Goal: Register for event/course

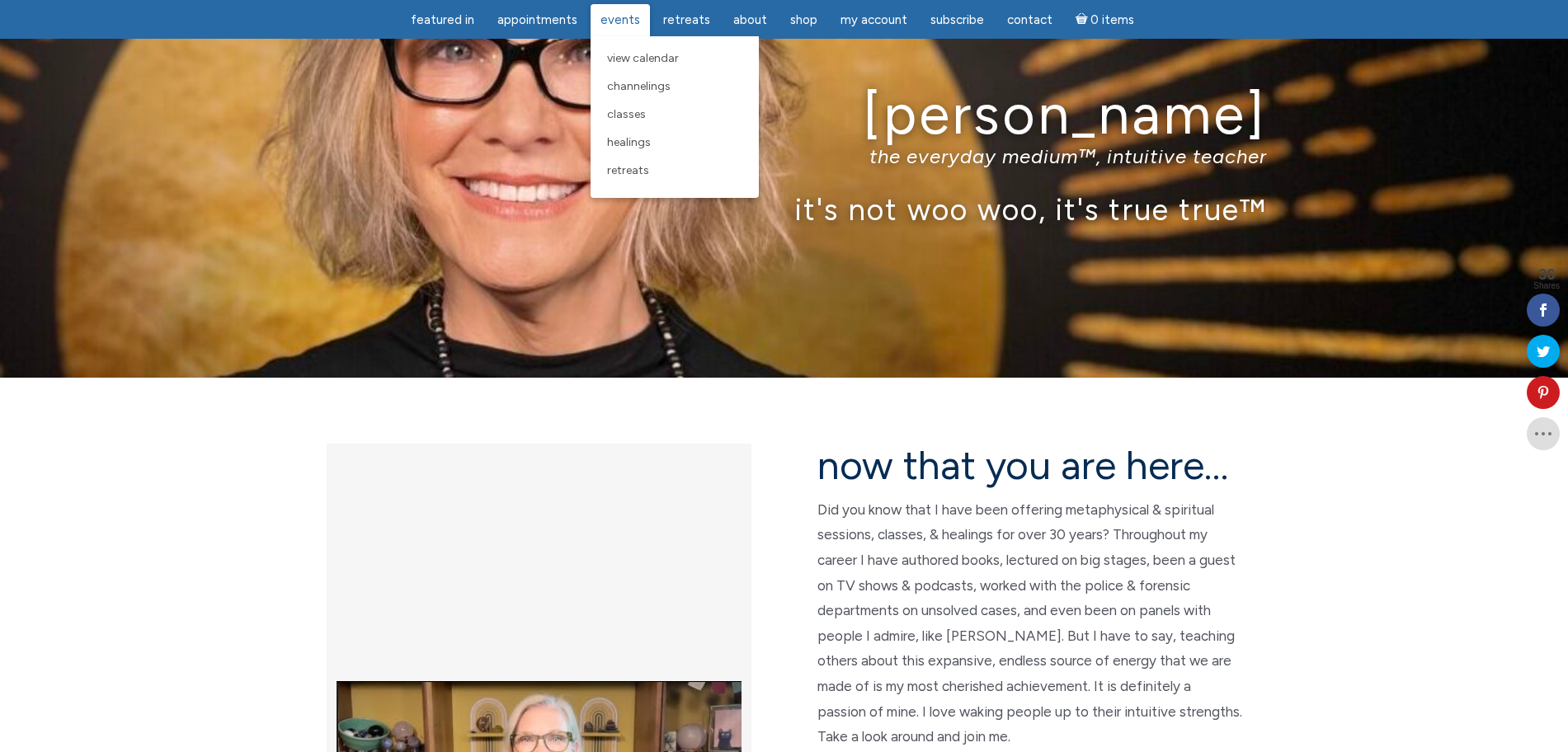
scroll to position [103, 0]
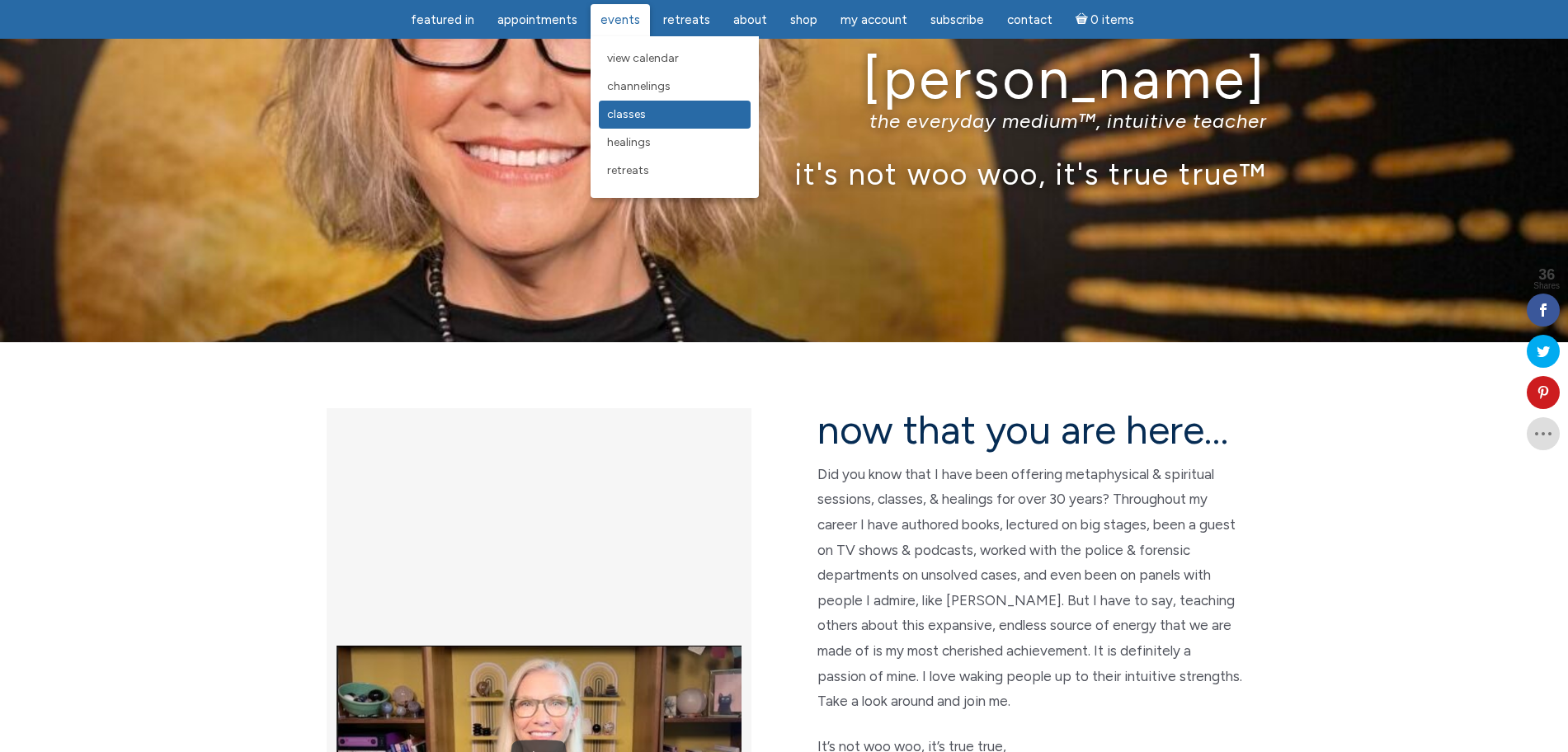
click at [637, 114] on span "Classes" at bounding box center [626, 114] width 39 height 14
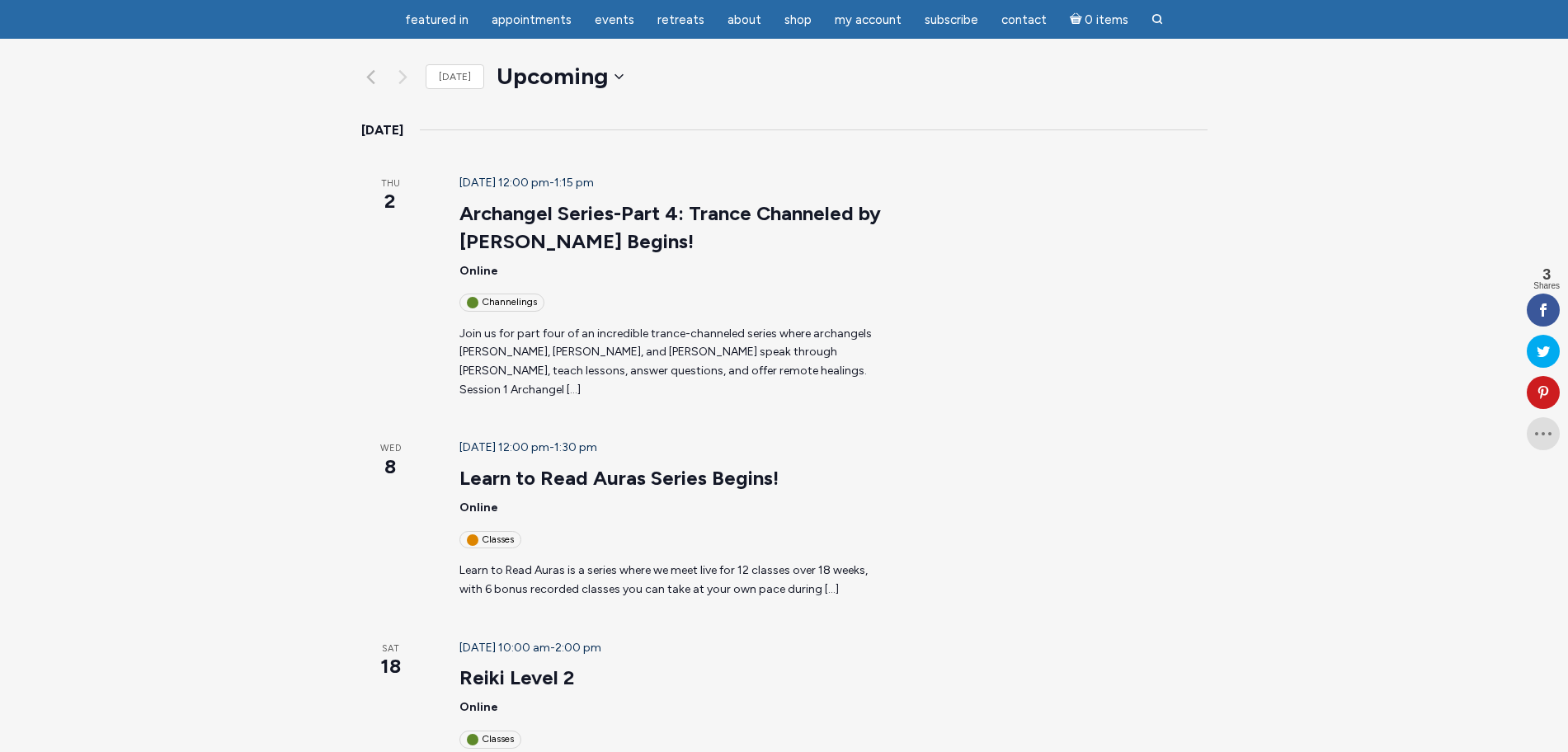
scroll to position [207, 0]
click at [602, 465] on link "Learn to Read Auras Series Begins!" at bounding box center [619, 476] width 319 height 24
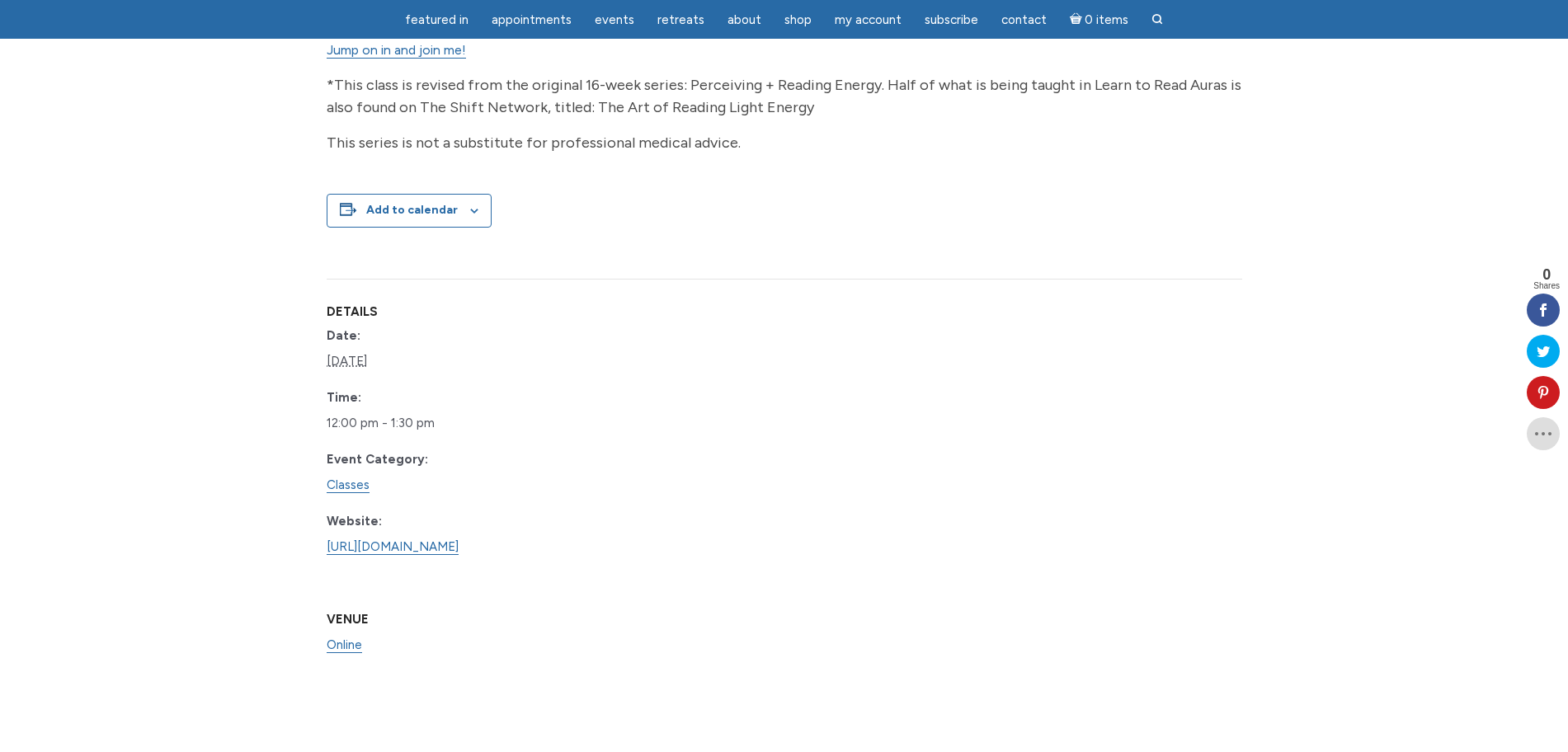
scroll to position [1134, 0]
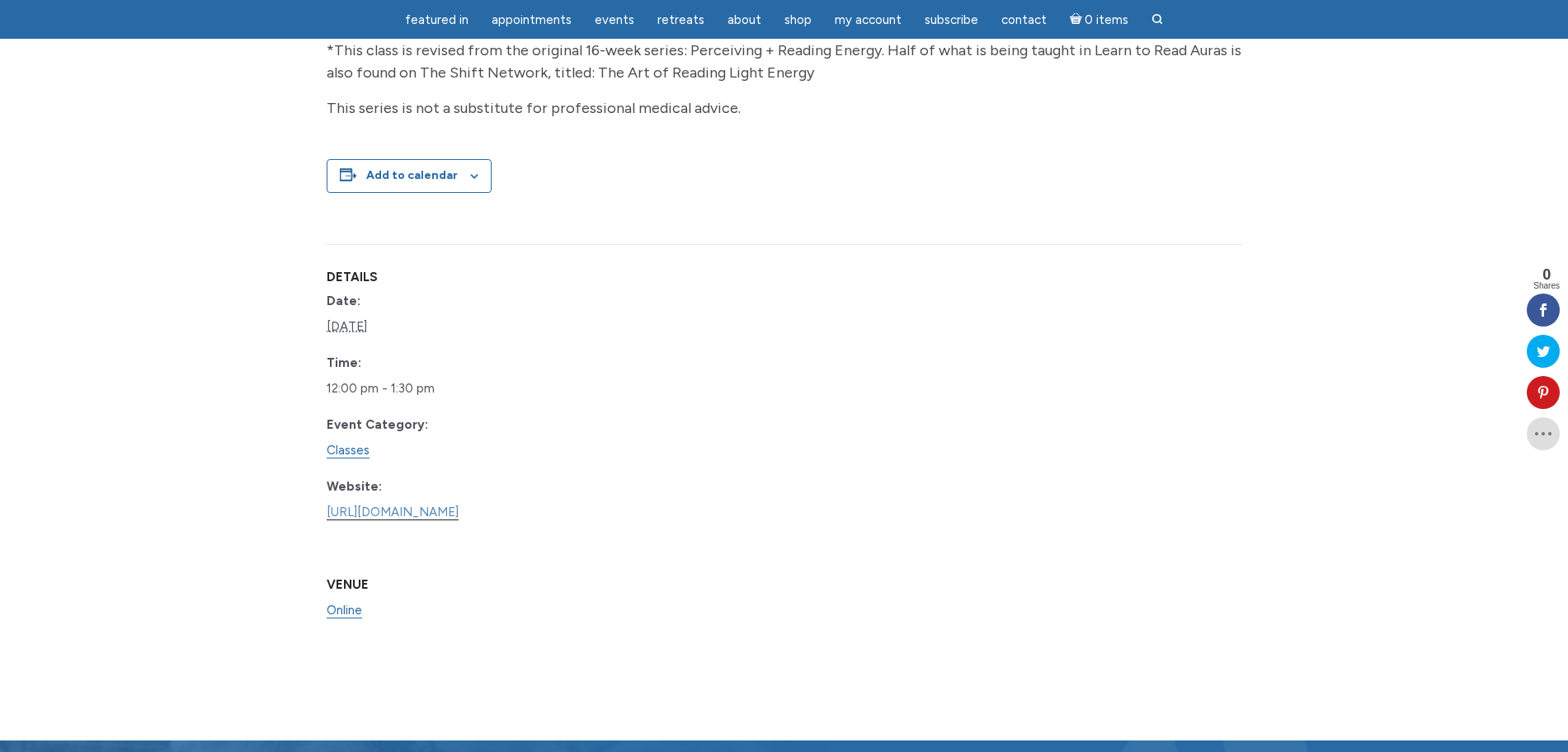
click at [453, 520] on link "https://www.learnitlive.com/Class/Learn-to-Read-Auras/26778" at bounding box center [392, 512] width 131 height 16
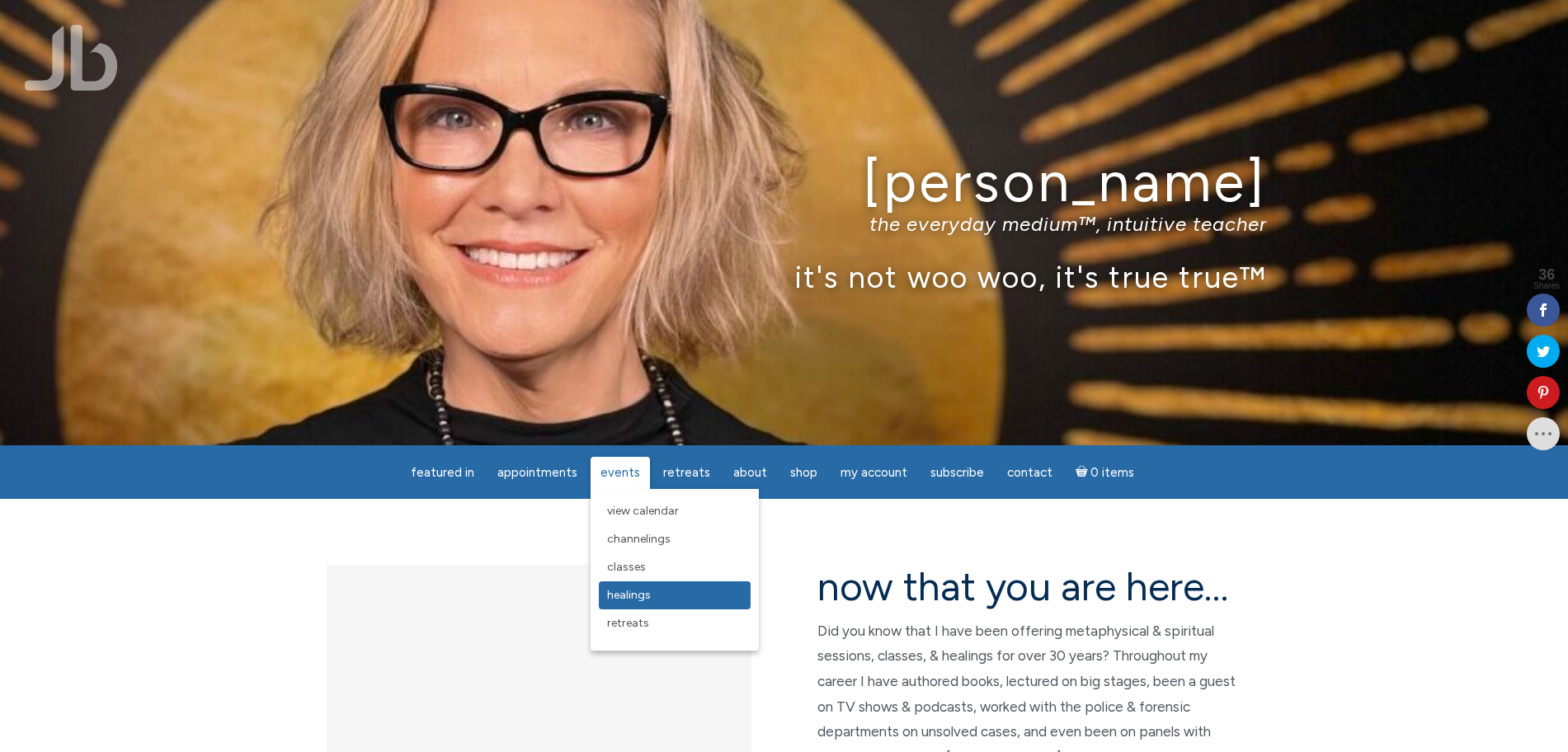
click at [642, 590] on span "Healings" at bounding box center [628, 595] width 44 height 14
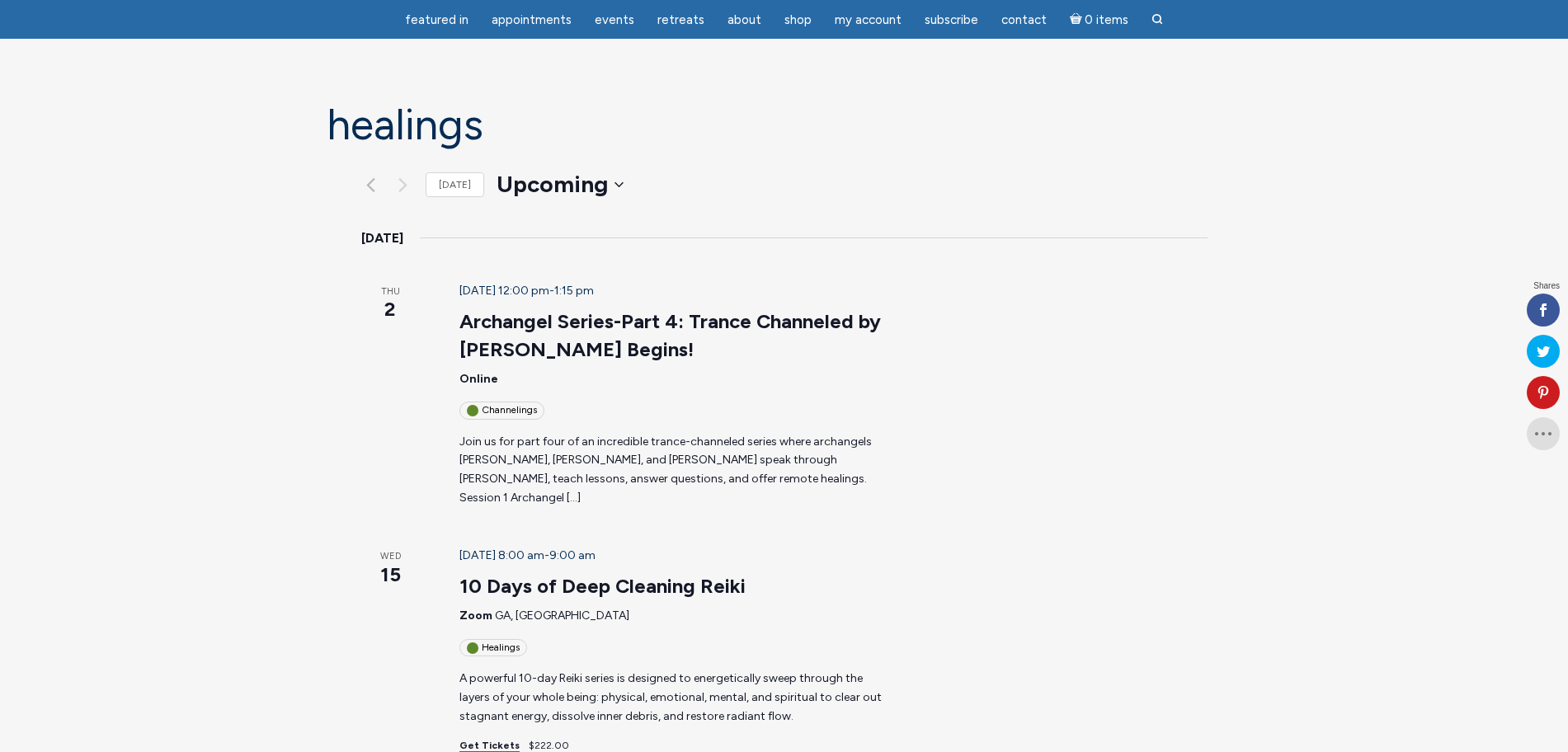
scroll to position [207, 0]
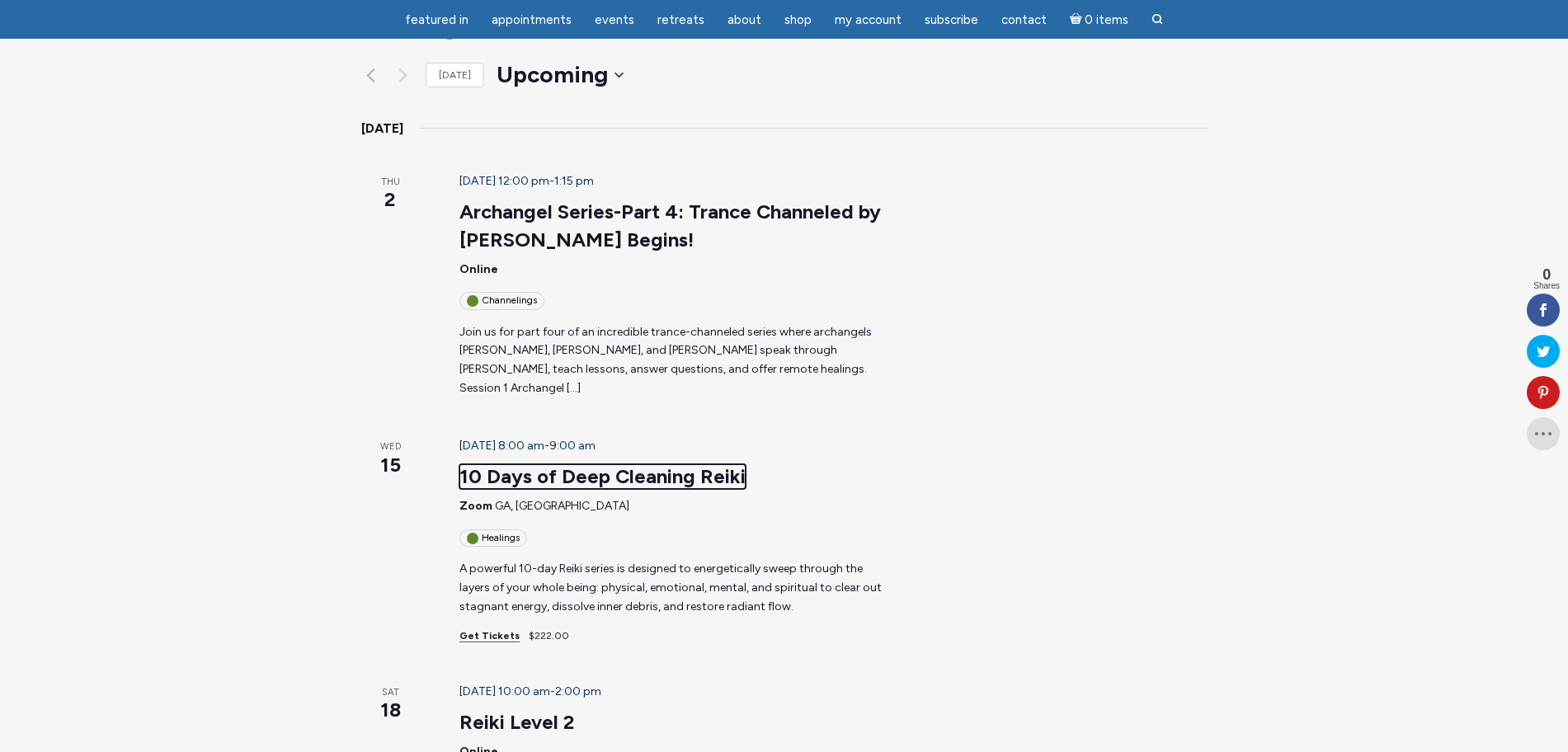
click at [616, 465] on link "10 Days of Deep Cleaning Reiki" at bounding box center [603, 476] width 286 height 24
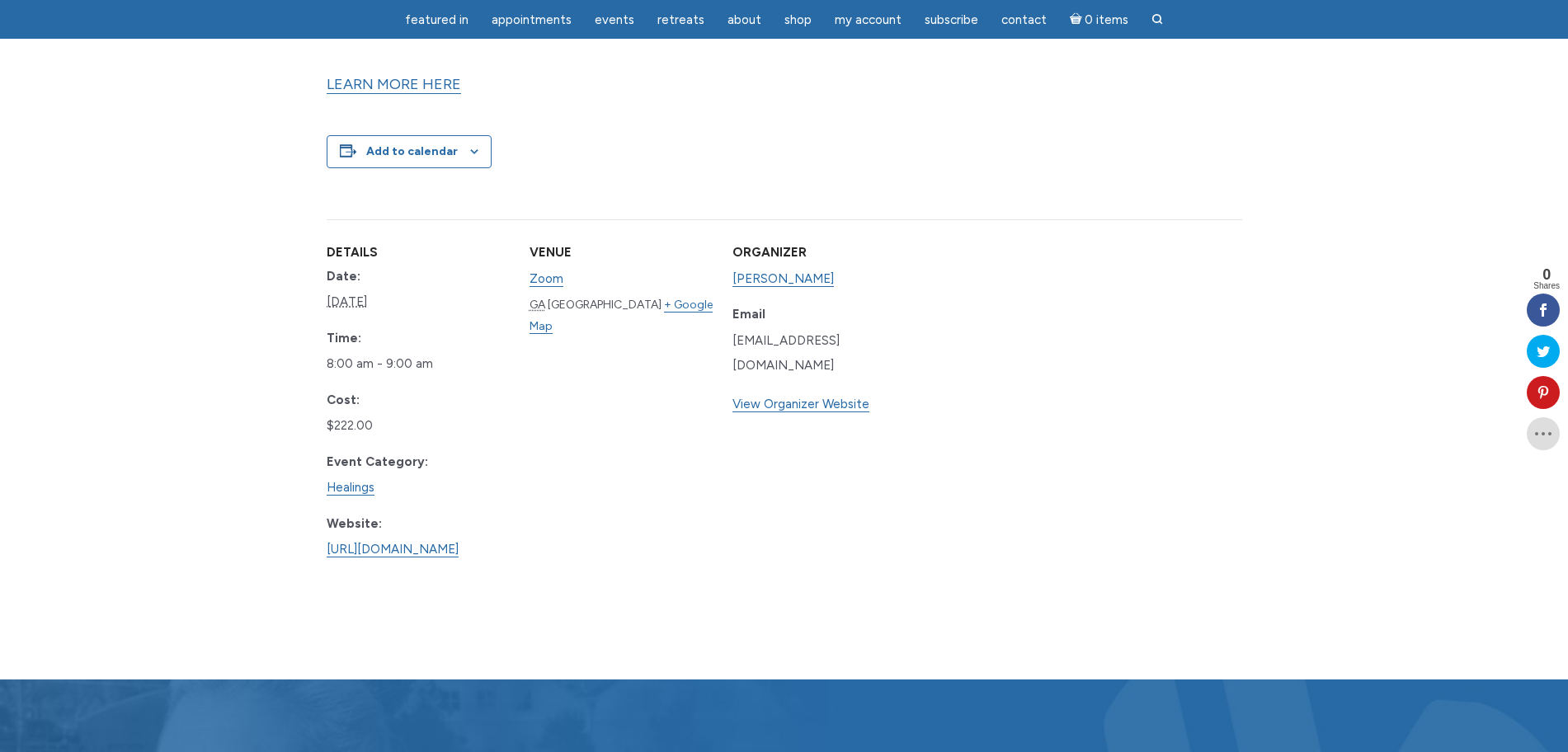
scroll to position [515, 0]
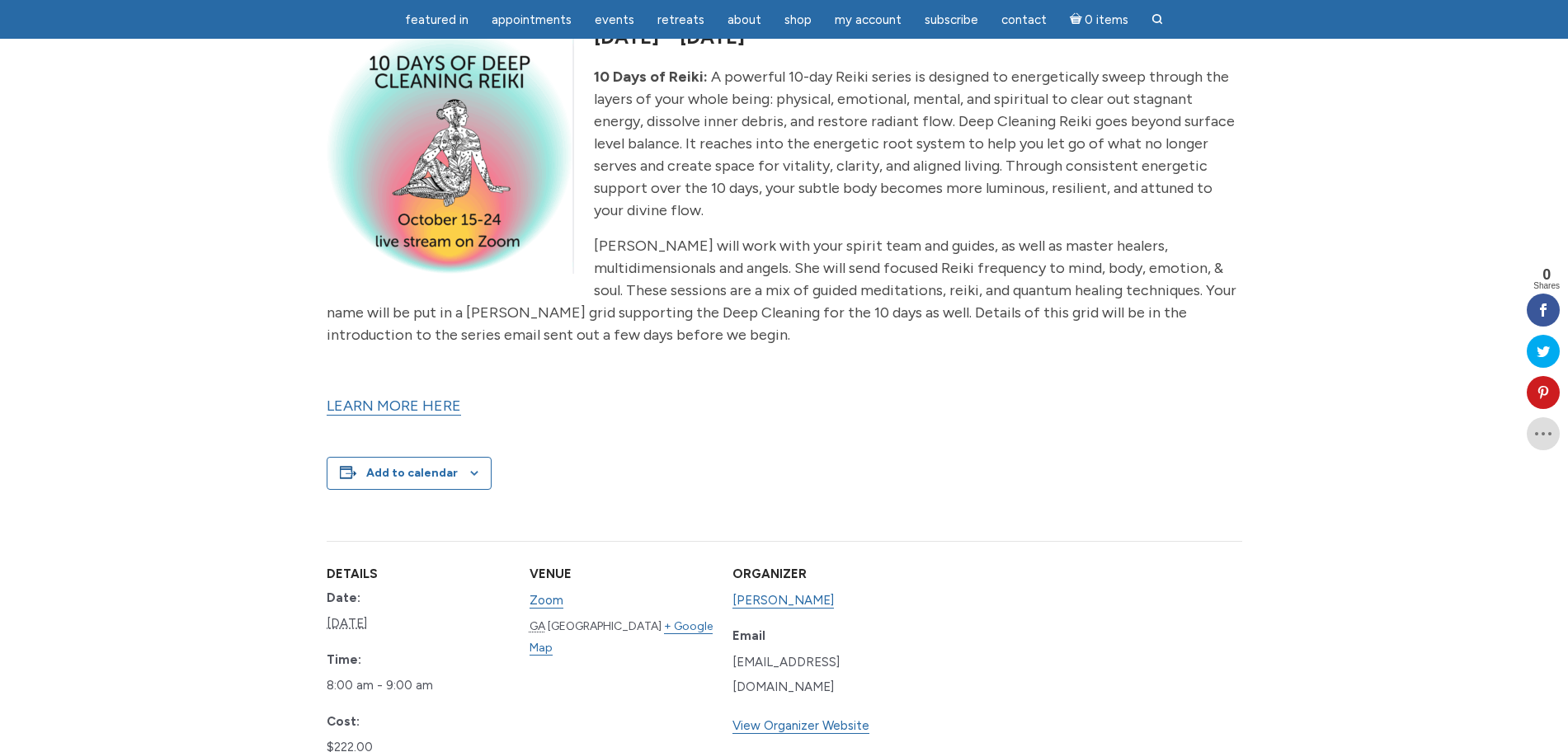
click at [435, 413] on link "LEARN MORE HERE" at bounding box center [393, 405] width 134 height 19
